Goal: Information Seeking & Learning: Learn about a topic

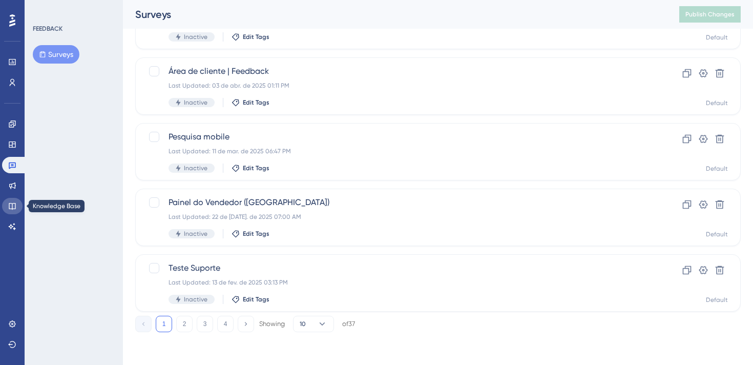
click at [8, 205] on icon at bounding box center [12, 206] width 8 height 8
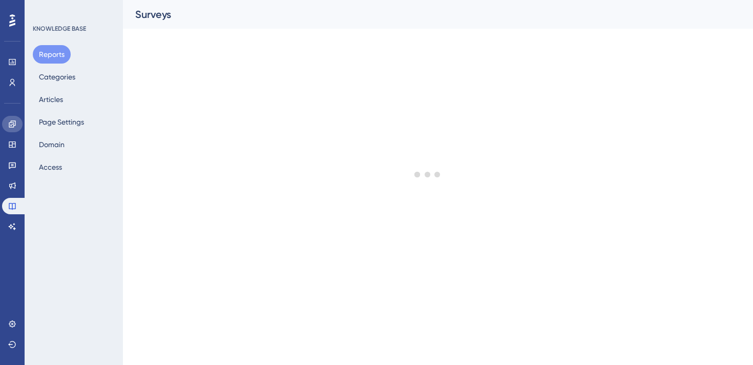
click at [6, 129] on link at bounding box center [12, 124] width 20 height 16
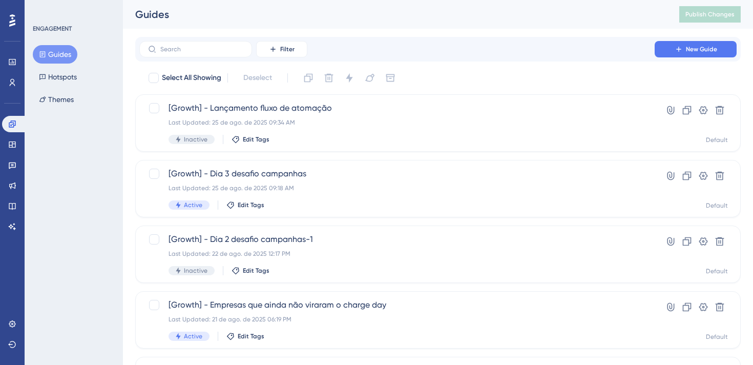
scroll to position [430, 0]
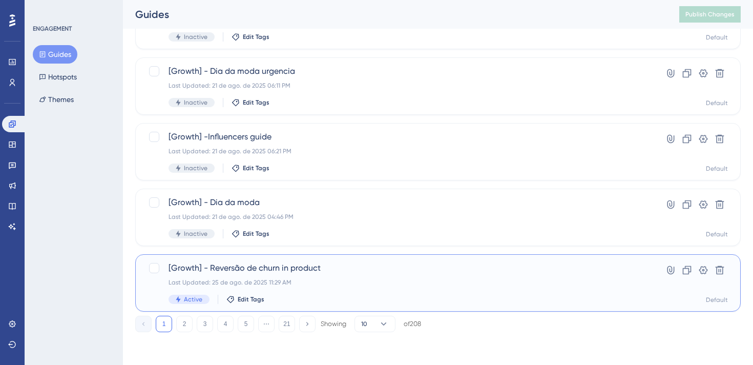
click at [278, 264] on span "[Growth] - Reversão de churn in product" at bounding box center [396, 268] width 457 height 12
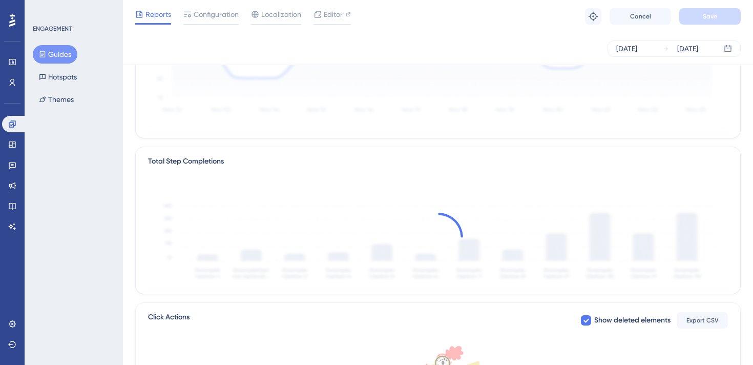
scroll to position [78, 0]
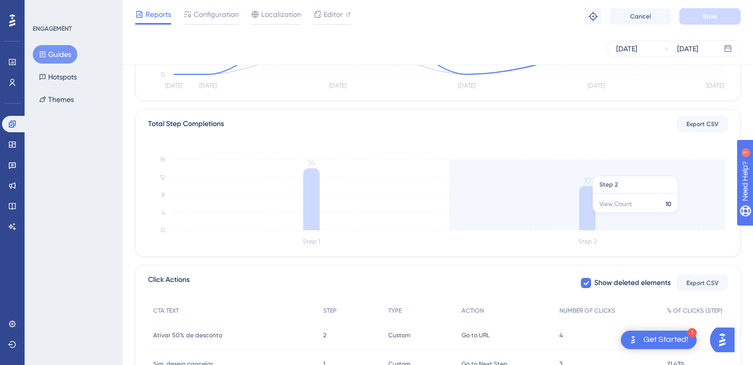
scroll to position [329, 0]
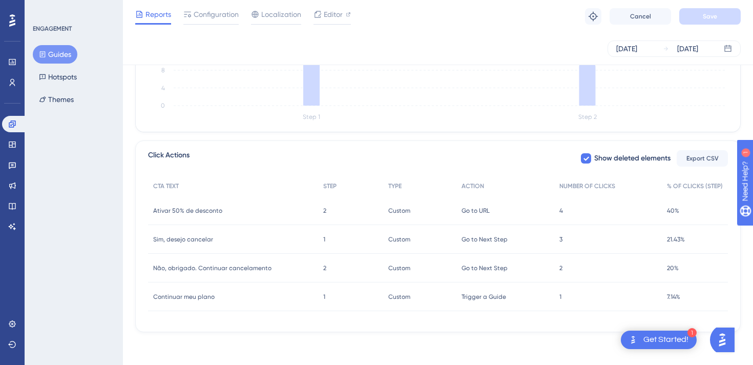
click at [546, 213] on div "Go to URL Go to URL" at bounding box center [505, 210] width 98 height 29
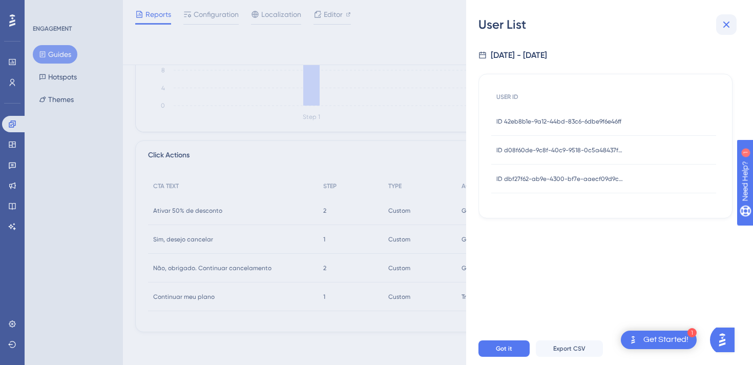
click at [721, 28] on icon at bounding box center [726, 24] width 12 height 12
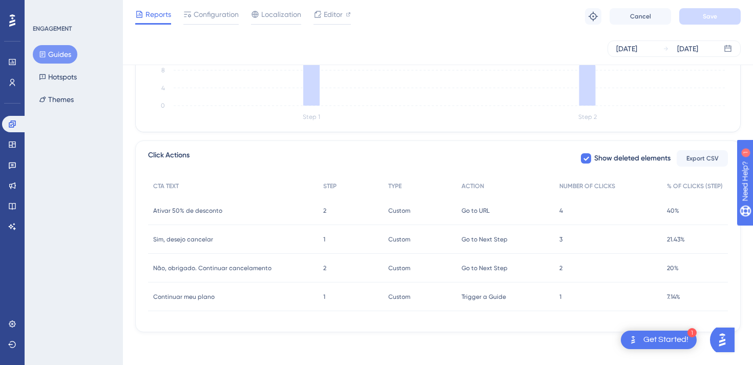
click at [560, 239] on span "3" at bounding box center [560, 239] width 3 height 8
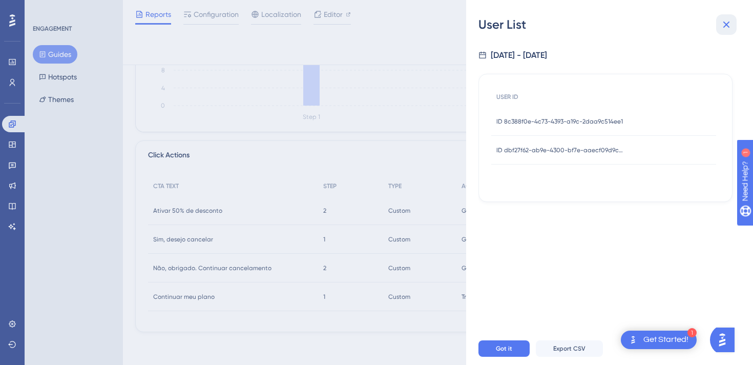
click at [727, 26] on icon at bounding box center [726, 25] width 7 height 7
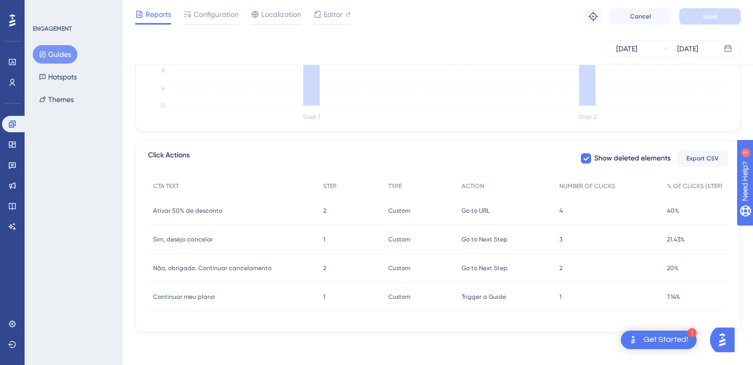
click at [559, 213] on span "4" at bounding box center [561, 210] width 4 height 8
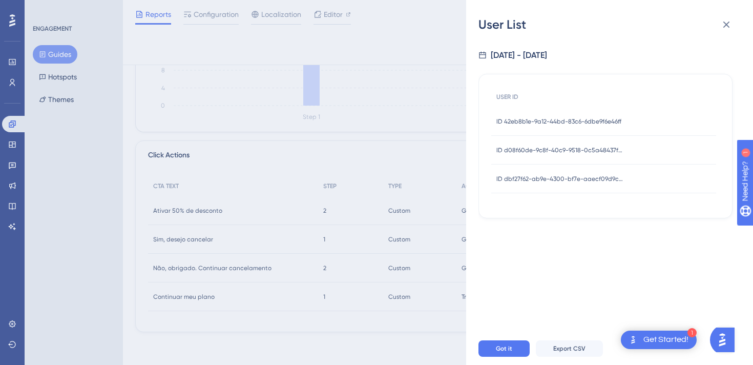
click at [540, 176] on span "ID dbf27f62-ab9e-4300-bf7e-aaecf09d9c4d" at bounding box center [560, 179] width 128 height 8
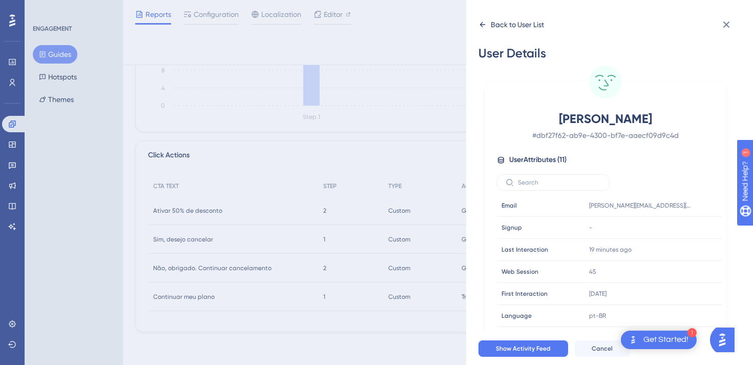
click at [493, 26] on div "Back to User List" at bounding box center [517, 24] width 53 height 12
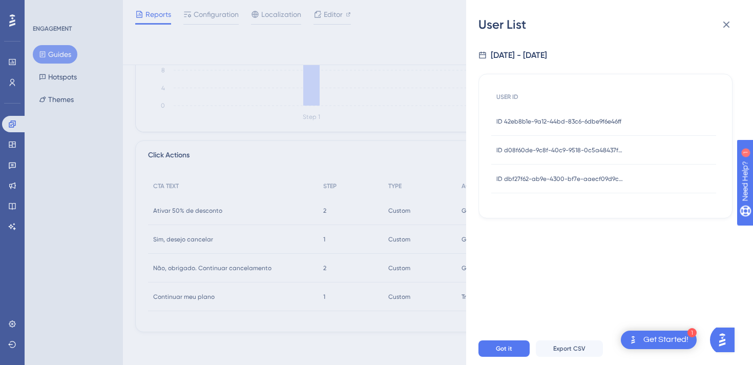
click at [560, 146] on span "ID d08f60de-9c8f-40c9-9518-0c5a48437f87" at bounding box center [560, 150] width 128 height 8
click at [542, 148] on span "ID d08f60de-9c8f-40c9-9518-0c5a48437f87" at bounding box center [560, 150] width 128 height 8
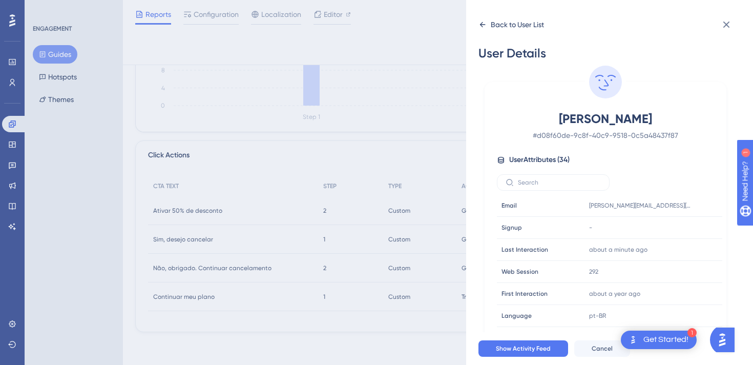
click at [502, 23] on div "Back to User List" at bounding box center [517, 24] width 53 height 12
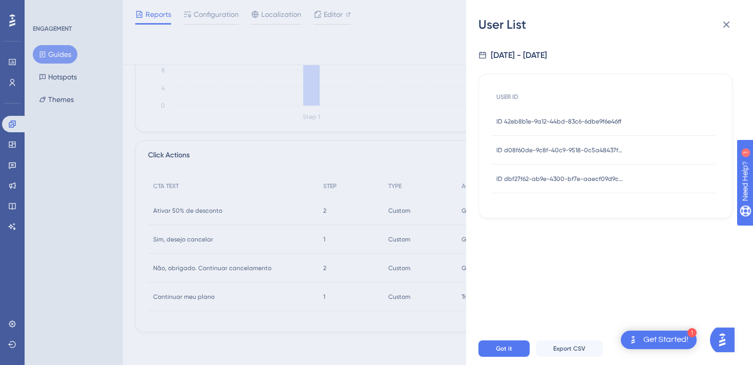
click at [536, 125] on div "ID 42eb8b1e-9a12-44bd-83c6-6dbe9f6e46ff ID 42eb8b1e-9a12-44bd-83c6-6dbe9f6e46ff" at bounding box center [558, 121] width 125 height 29
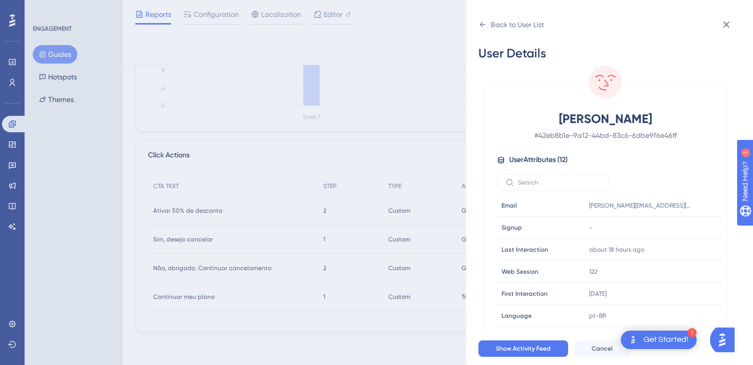
scroll to position [22, 0]
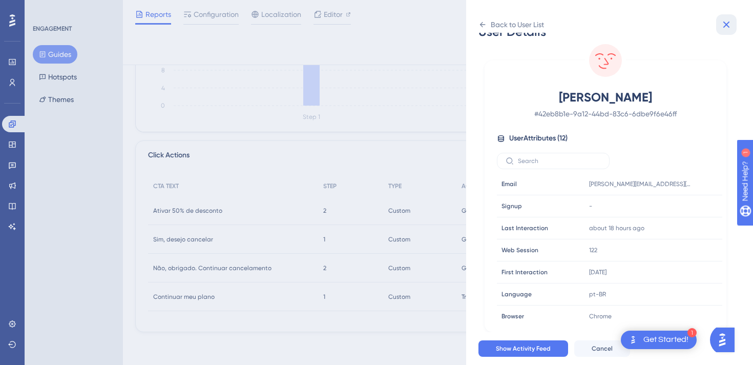
click at [724, 24] on icon at bounding box center [726, 24] width 12 height 12
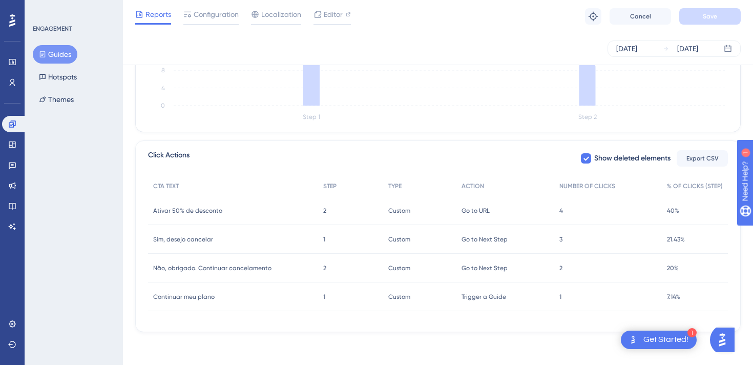
scroll to position [0, 0]
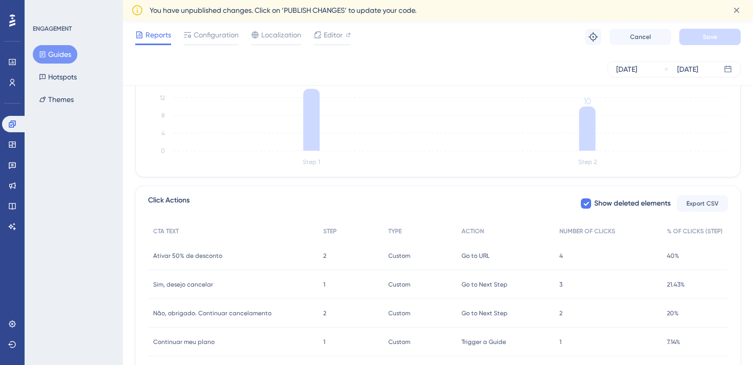
scroll to position [350, 0]
